Goal: Transaction & Acquisition: Purchase product/service

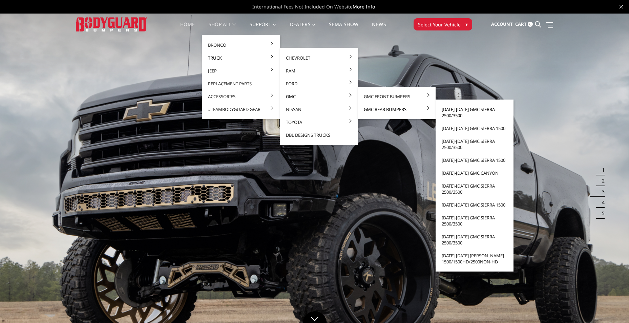
click at [462, 113] on link "[DATE]-[DATE] GMC Sierra 2500/3500" at bounding box center [475, 112] width 73 height 19
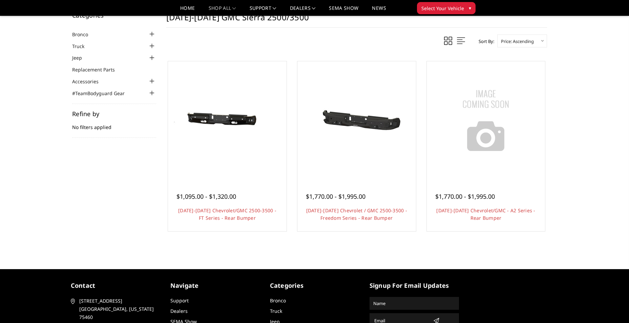
scroll to position [68, 0]
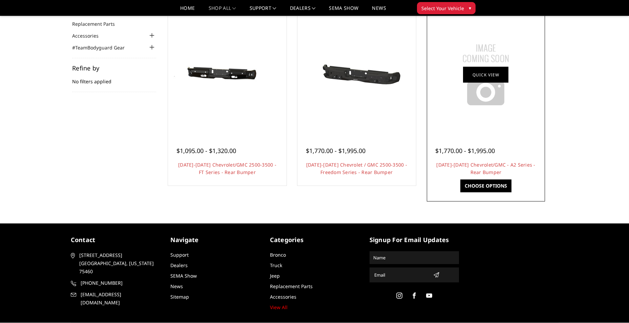
click at [482, 79] on link "Quick view" at bounding box center [485, 75] width 45 height 16
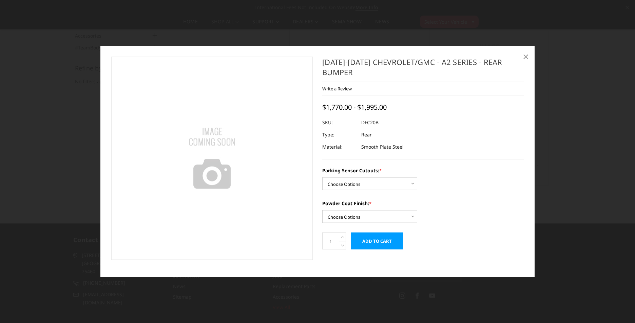
click at [525, 57] on span "×" at bounding box center [525, 56] width 6 height 15
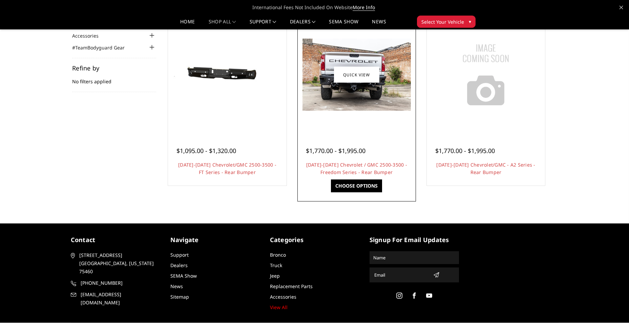
click at [369, 138] on div "$1,770.00 - $1,995.00 [DATE]-[DATE] Chevrolet / GMC 2500-3500 - Freedom Series …" at bounding box center [356, 159] width 115 height 52
click at [345, 171] on link "[DATE]-[DATE] Chevrolet / GMC 2500-3500 - Freedom Series - Rear Bumper" at bounding box center [356, 169] width 101 height 14
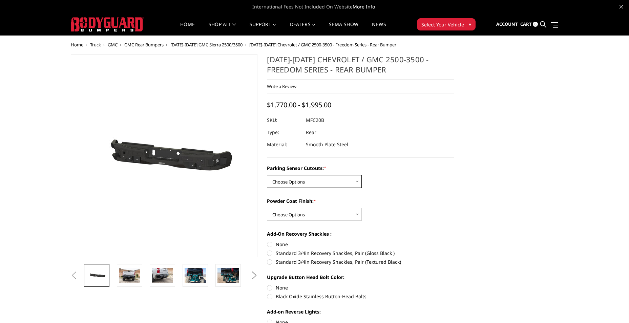
click at [340, 187] on select "Choose Options No - Without Parking Sensor Cutouts Yes - With Parking Sensor Cu…" at bounding box center [314, 181] width 95 height 13
click at [395, 194] on div "Parking Sensor Cutouts: * Choose Options No - Without Parking Sensor Cutouts Ye…" at bounding box center [360, 271] width 187 height 212
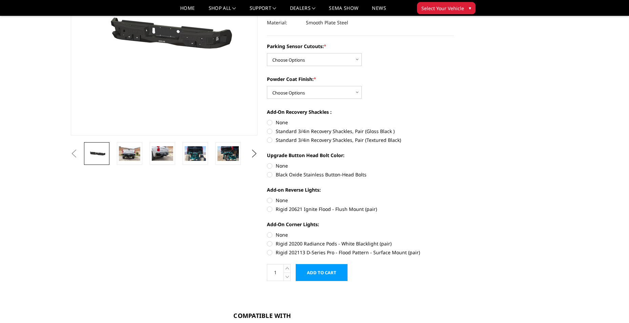
scroll to position [102, 0]
click at [331, 59] on select "Choose Options No - Without Parking Sensor Cutouts Yes - With Parking Sensor Cu…" at bounding box center [314, 60] width 95 height 13
select select "2870"
click at [267, 54] on select "Choose Options No - Without Parking Sensor Cutouts Yes - With Parking Sensor Cu…" at bounding box center [314, 60] width 95 height 13
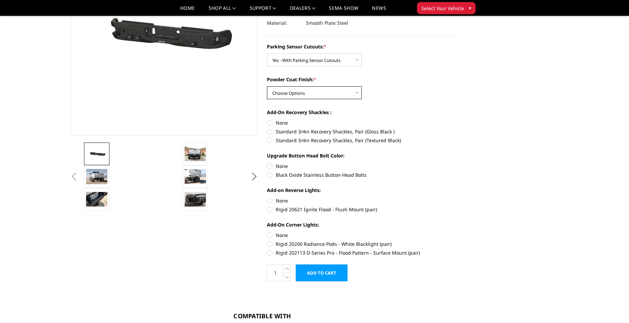
click at [311, 94] on select "Choose Options Bare Metal Texture Black Powder Coat" at bounding box center [314, 92] width 95 height 13
select select "2872"
click at [267, 86] on select "Choose Options Bare Metal Texture Black Powder Coat" at bounding box center [314, 92] width 95 height 13
click at [271, 141] on label "Standard 3/4in Recovery Shackles, Pair (Textured Black)" at bounding box center [360, 140] width 187 height 7
click at [454, 128] on input "Standard 3/4in Recovery Shackles, Pair (Textured Black)" at bounding box center [454, 128] width 0 height 0
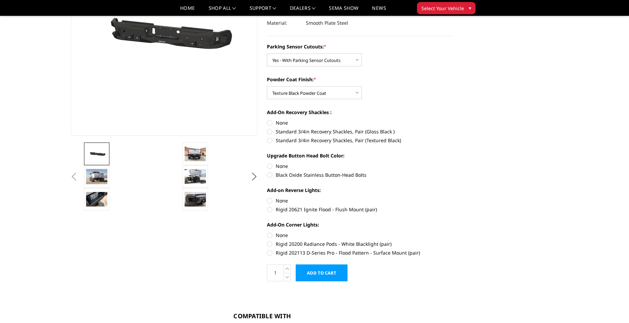
radio input "true"
click at [271, 175] on label "Black Oxide Stainless Button-Head Bolts" at bounding box center [360, 175] width 187 height 7
click at [454, 163] on input "Black Oxide Stainless Button-Head Bolts" at bounding box center [454, 163] width 0 height 0
radio input "true"
click at [270, 211] on label "Rigid 20621 Ignite Flood - Flush Mount (pair)" at bounding box center [360, 209] width 187 height 7
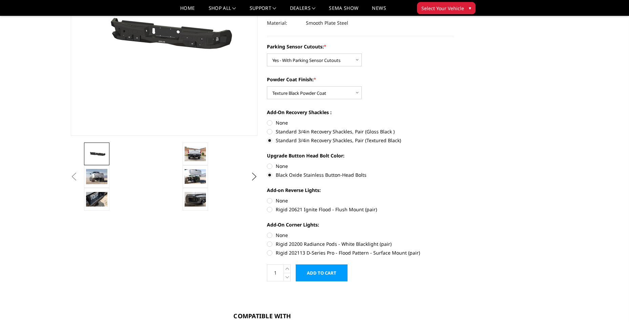
click at [454, 198] on input "Rigid 20621 Ignite Flood - Flush Mount (pair)" at bounding box center [454, 197] width 0 height 0
radio input "true"
click at [269, 244] on label "Rigid 20200 Radiance Pods - White Blacklight (pair)" at bounding box center [360, 244] width 187 height 7
click at [454, 232] on input "Rigid 20200 Radiance Pods - White Blacklight (pair)" at bounding box center [454, 232] width 0 height 0
radio input "true"
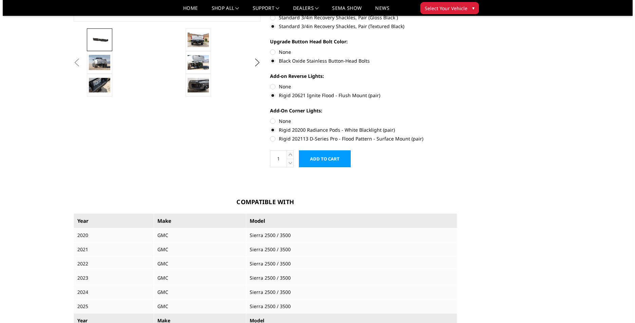
scroll to position [169, 0]
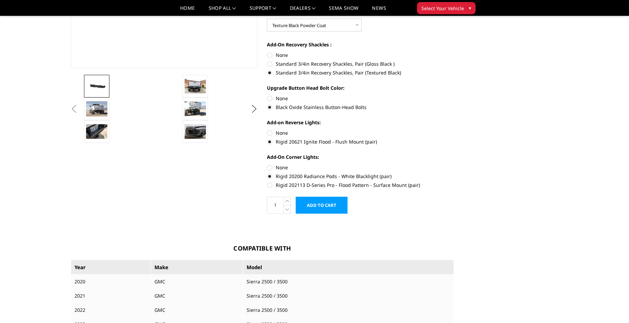
click at [325, 211] on input "Add to Cart" at bounding box center [322, 205] width 52 height 17
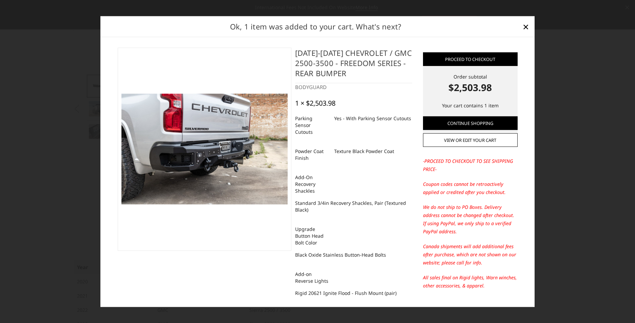
scroll to position [0, 0]
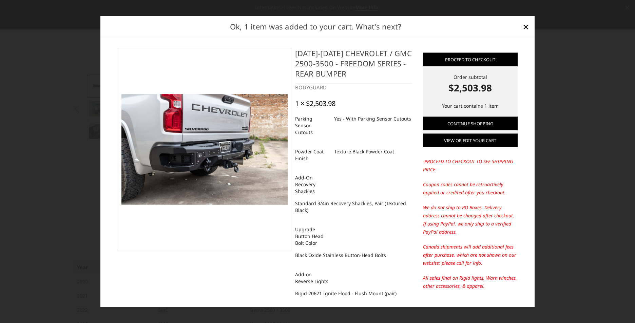
click at [454, 143] on link "View or edit your cart" at bounding box center [470, 141] width 95 height 14
